Goal: Transaction & Acquisition: Purchase product/service

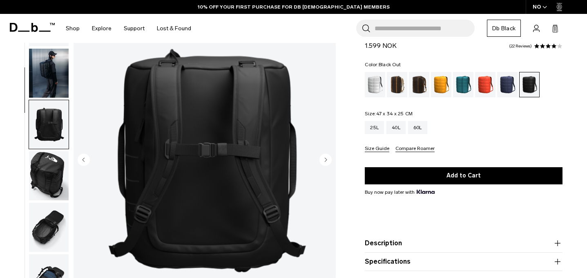
scroll to position [103, 0]
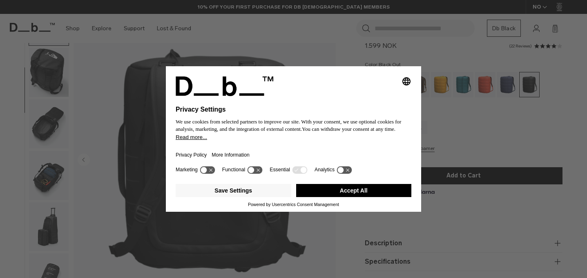
click at [49, 125] on div "Selecting an option will immediately change the language Privacy Settings We us…" at bounding box center [293, 139] width 587 height 278
click at [347, 192] on button "Accept All" at bounding box center [354, 190] width 116 height 13
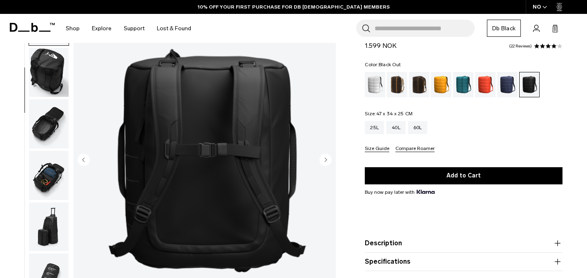
click at [31, 120] on img "button" at bounding box center [49, 123] width 40 height 49
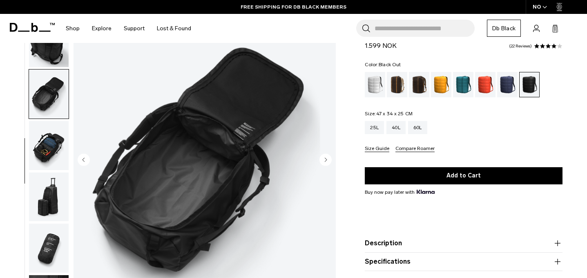
click at [50, 152] on img "button" at bounding box center [49, 145] width 40 height 49
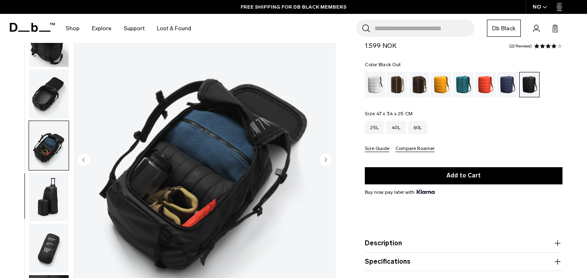
click at [51, 186] on img "button" at bounding box center [49, 196] width 40 height 49
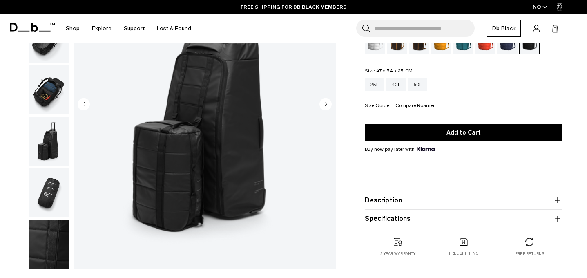
scroll to position [114, 0]
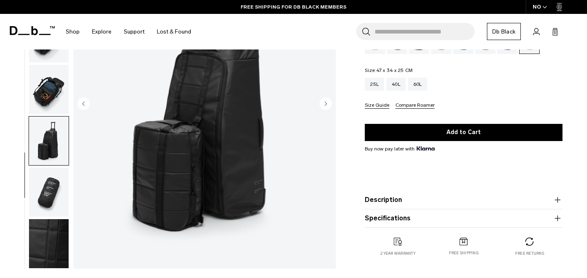
click at [60, 187] on img "button" at bounding box center [49, 191] width 40 height 49
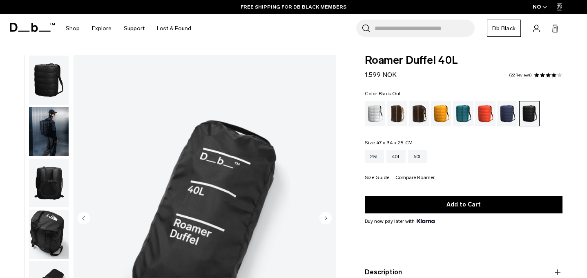
scroll to position [0, 0]
click at [50, 132] on img "button" at bounding box center [49, 131] width 40 height 49
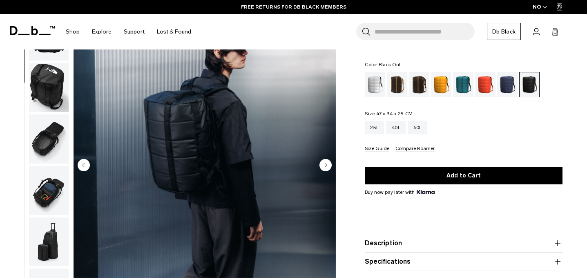
scroll to position [58, 0]
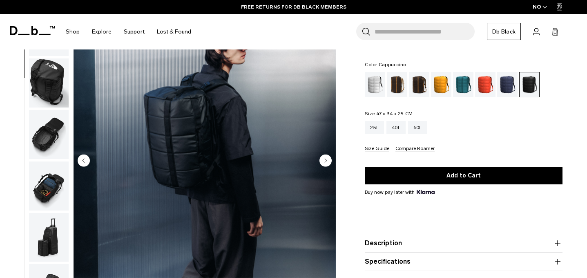
click at [395, 81] on div "Cappuccino" at bounding box center [397, 84] width 21 height 25
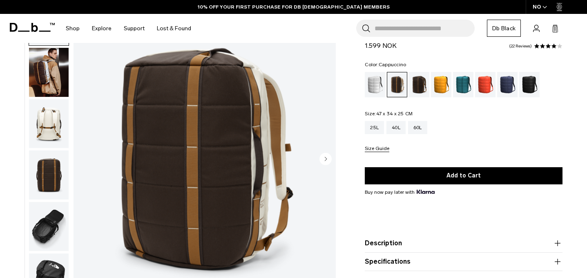
click at [53, 80] on img "button" at bounding box center [49, 72] width 40 height 49
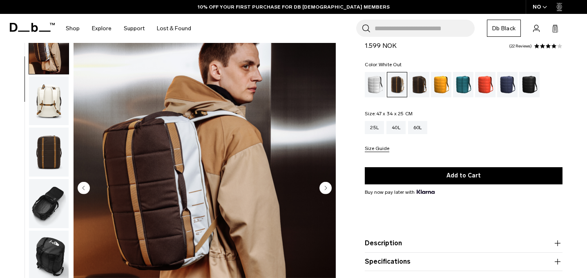
scroll to position [42, 0]
